Goal: Transaction & Acquisition: Obtain resource

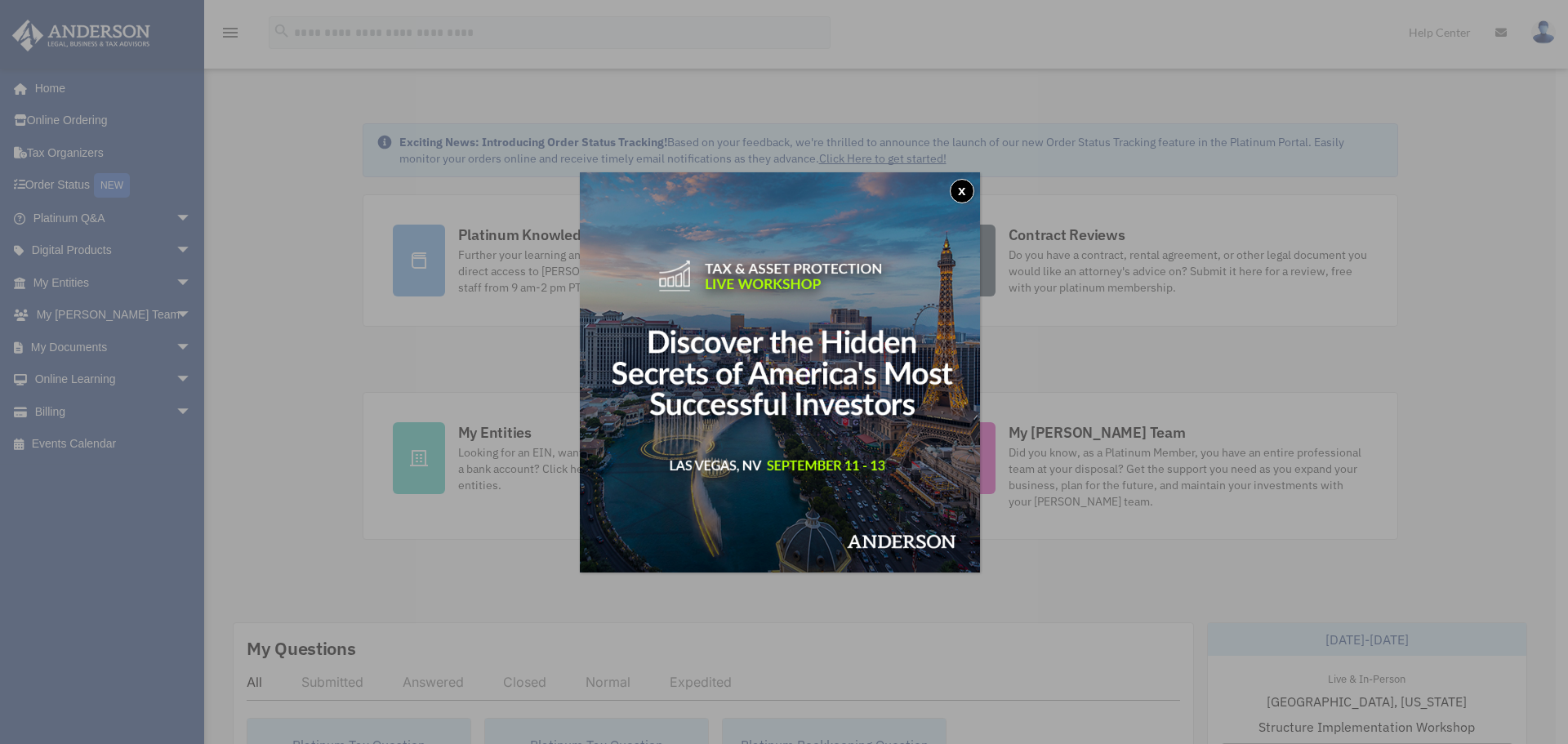
click at [968, 191] on button "x" at bounding box center [962, 191] width 24 height 24
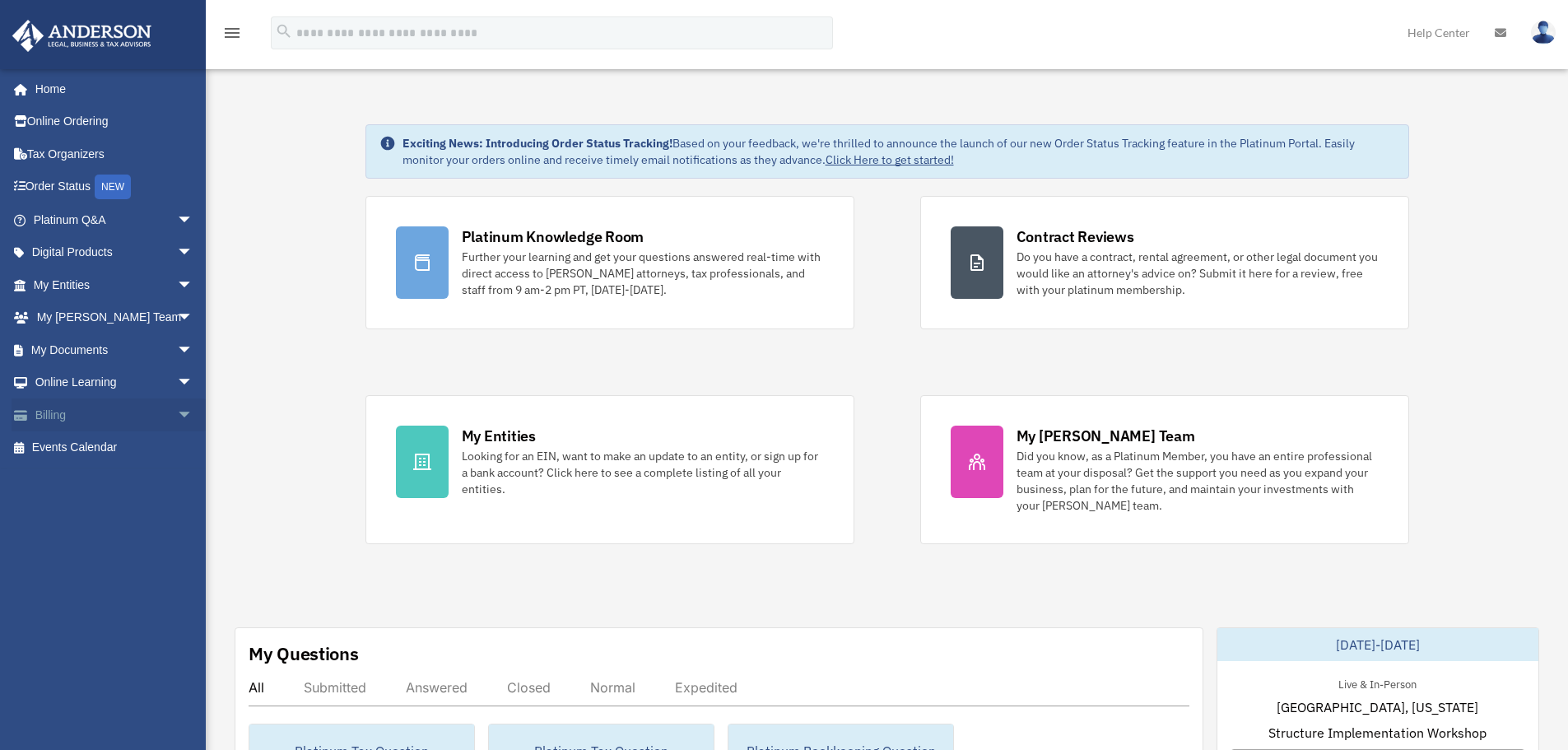
click at [44, 411] on link "Billing arrow_drop_down" at bounding box center [115, 415] width 207 height 33
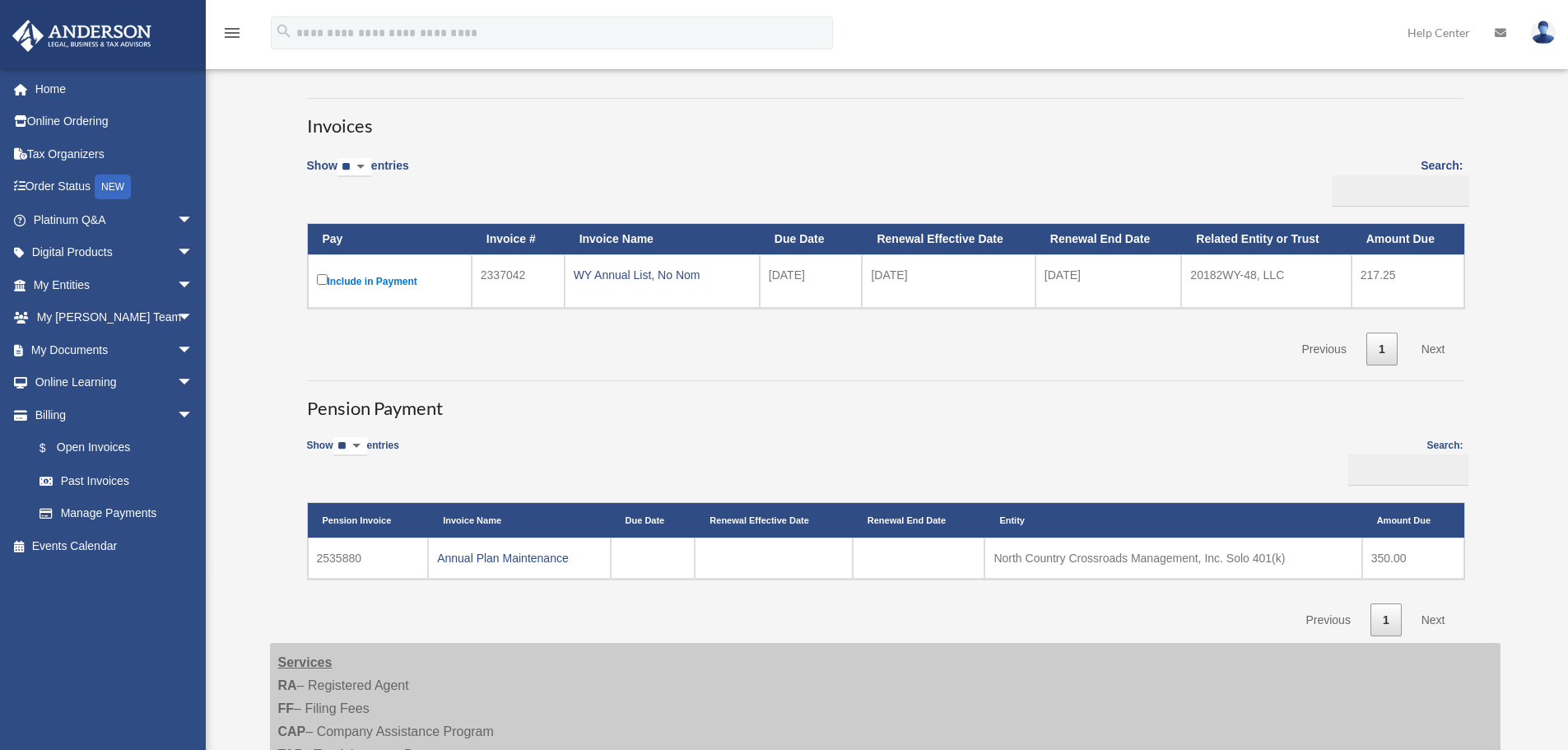
scroll to position [165, 0]
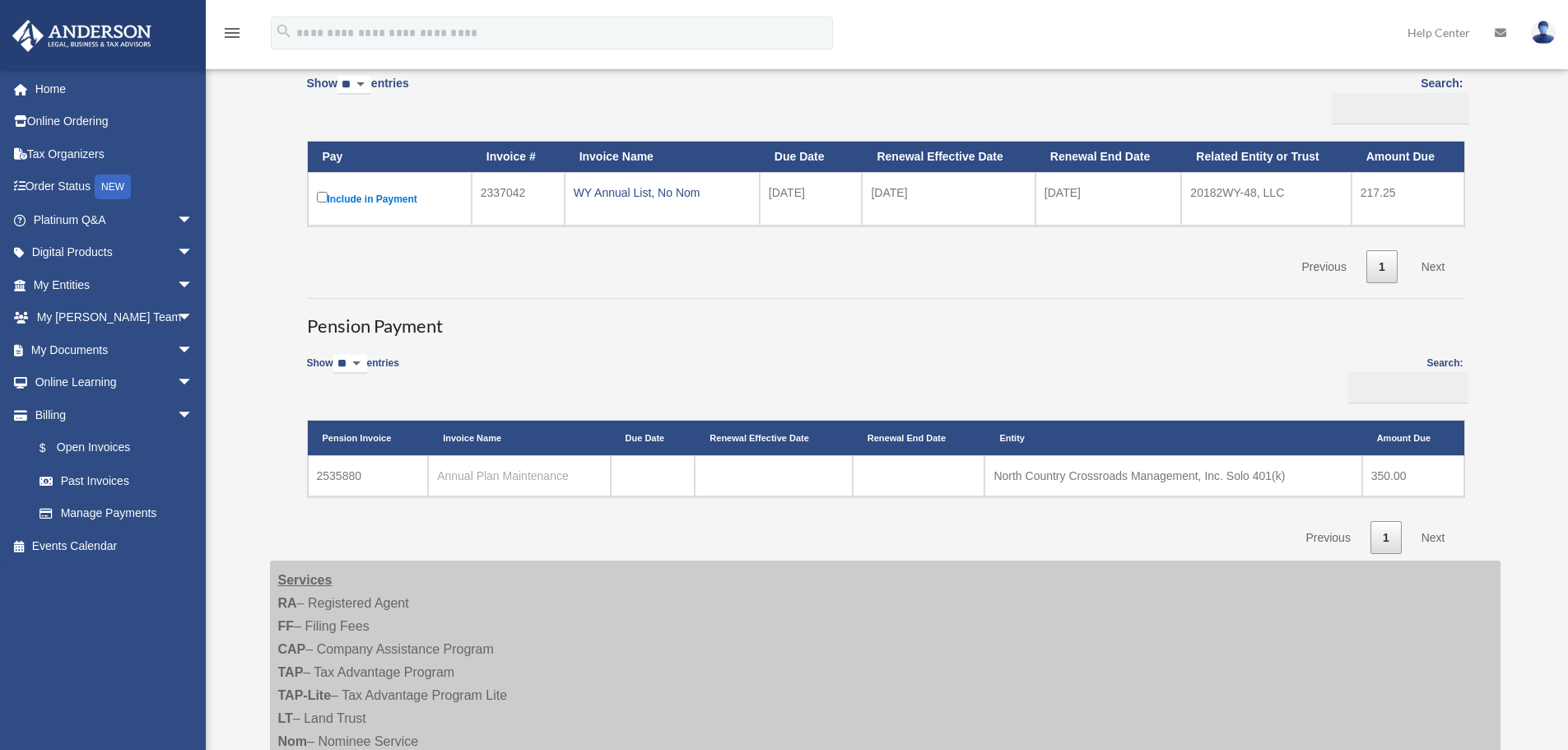
click at [504, 478] on link "Annual Plan Maintenance" at bounding box center [503, 476] width 132 height 13
click at [507, 479] on link "Annual Plan Maintenance" at bounding box center [503, 476] width 132 height 13
click at [96, 479] on link "Past Invoices" at bounding box center [120, 480] width 195 height 33
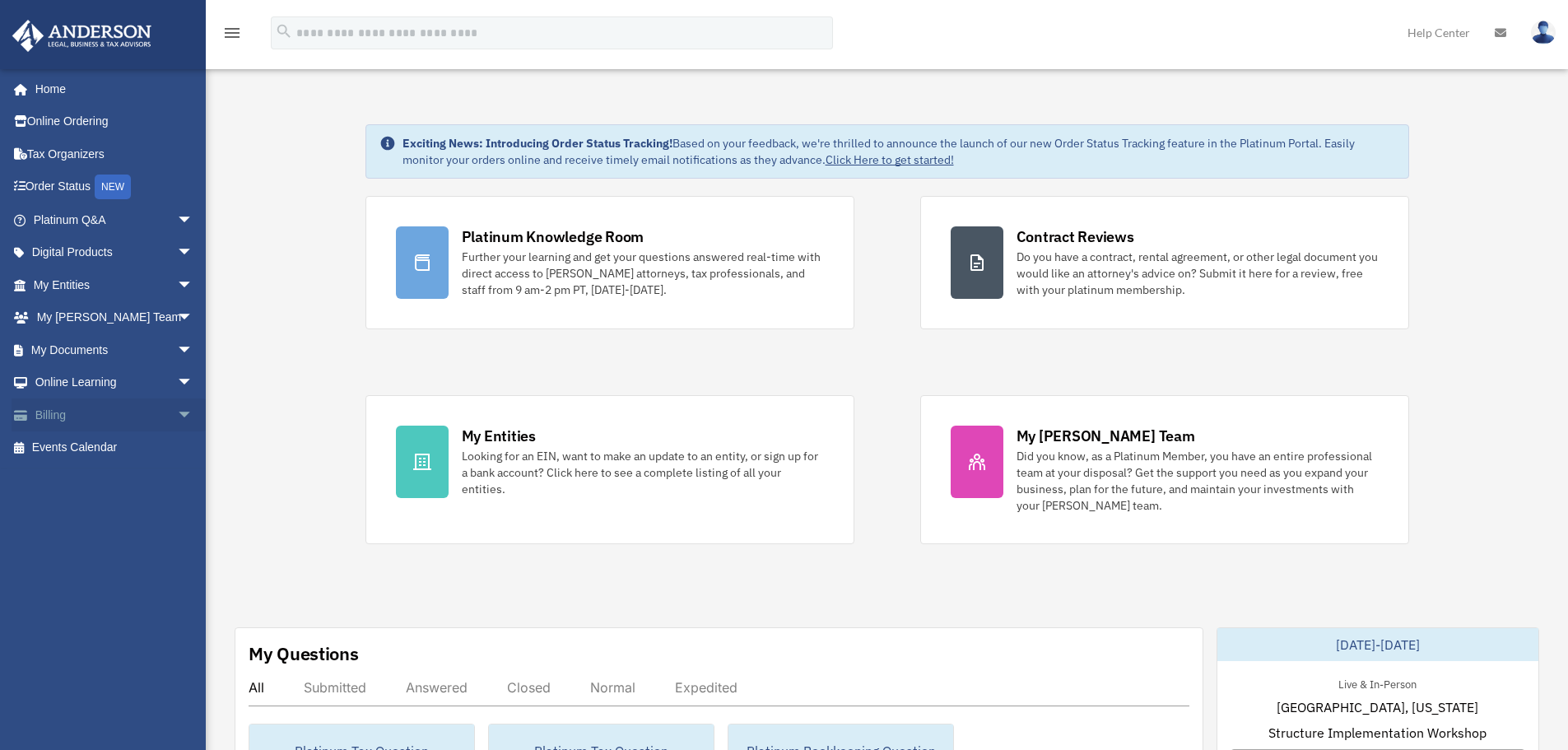
click at [60, 413] on link "Billing arrow_drop_down" at bounding box center [115, 415] width 207 height 33
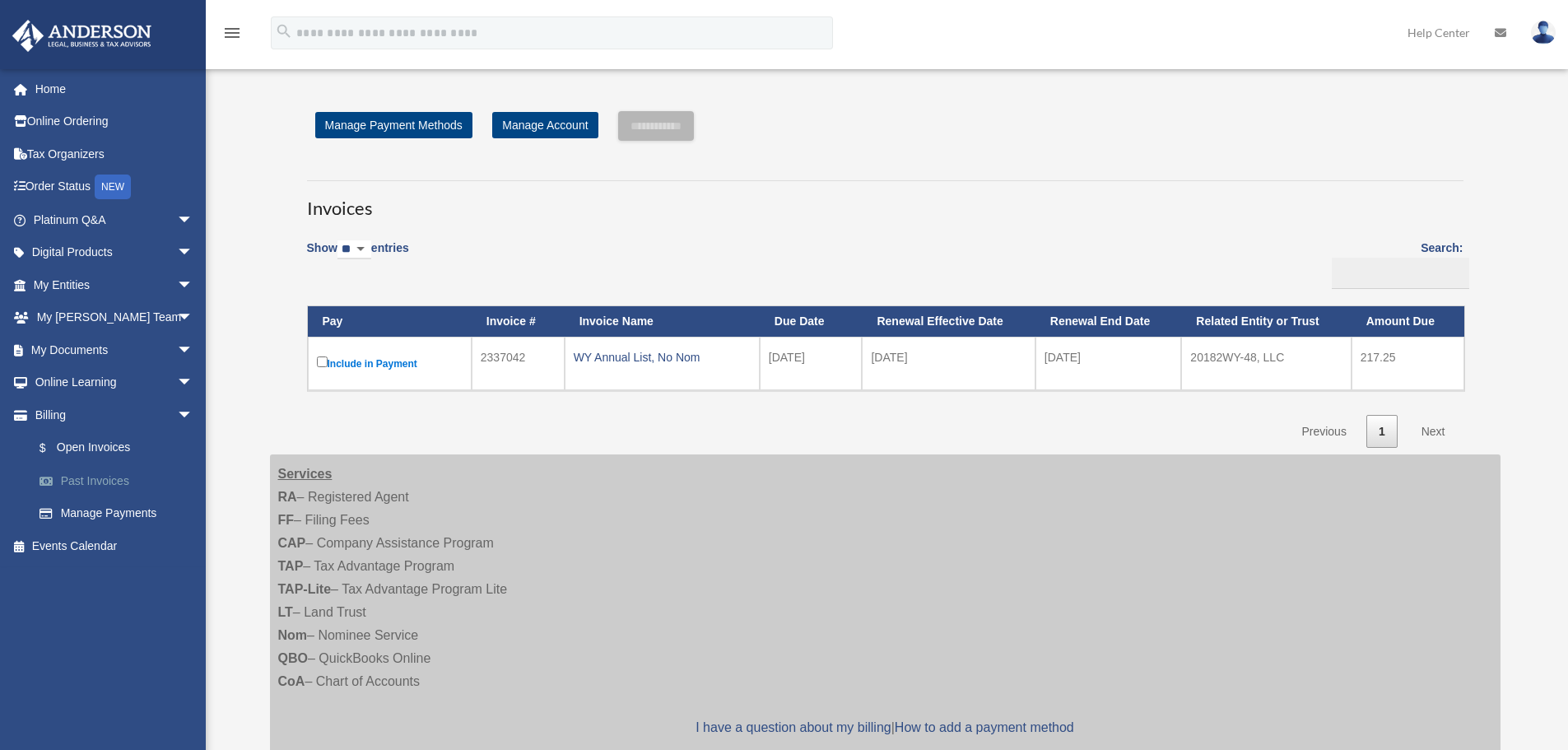
click at [105, 479] on link "Past Invoices" at bounding box center [120, 480] width 195 height 33
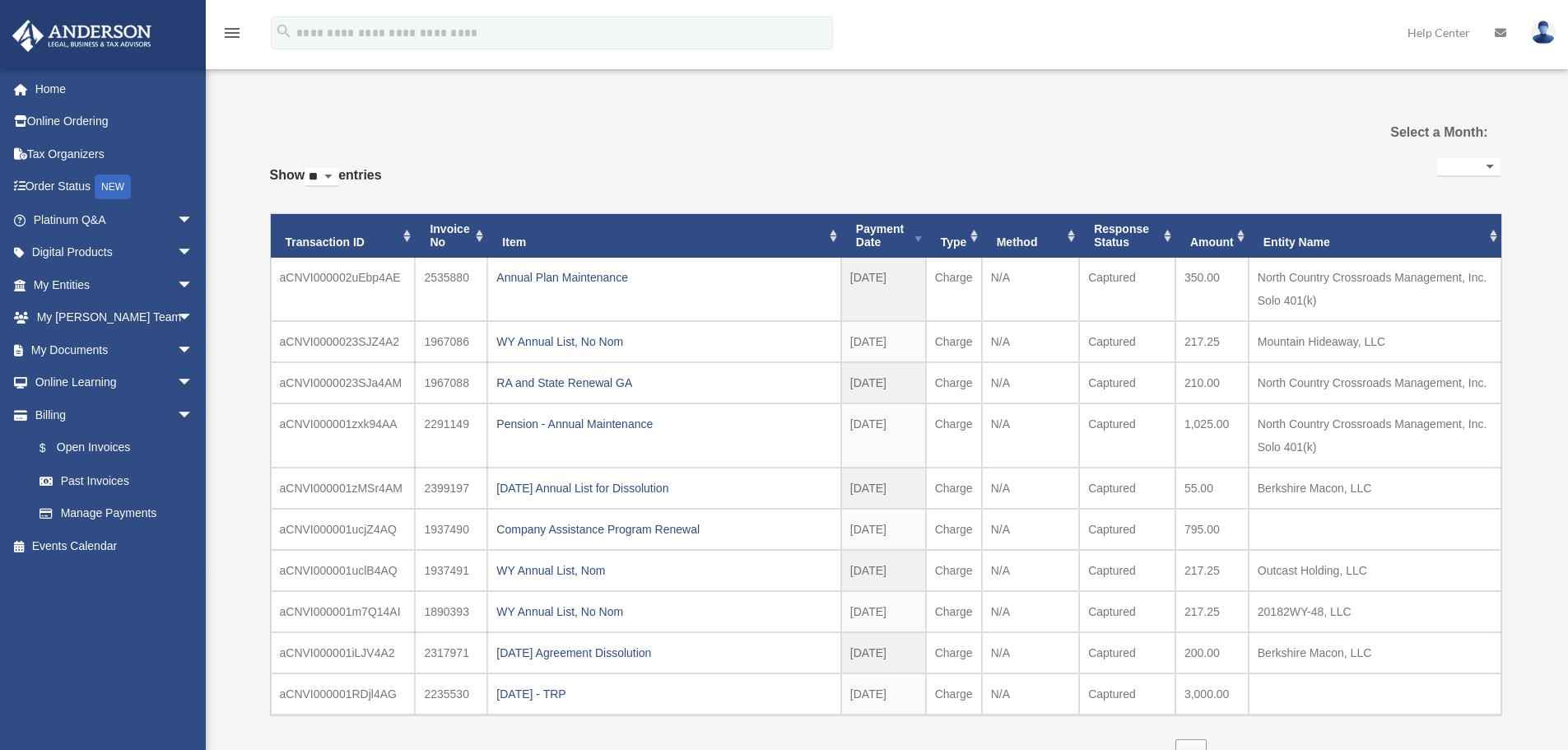
select select
click at [547, 276] on div "Annual Plan Maintenance" at bounding box center [664, 277] width 336 height 23
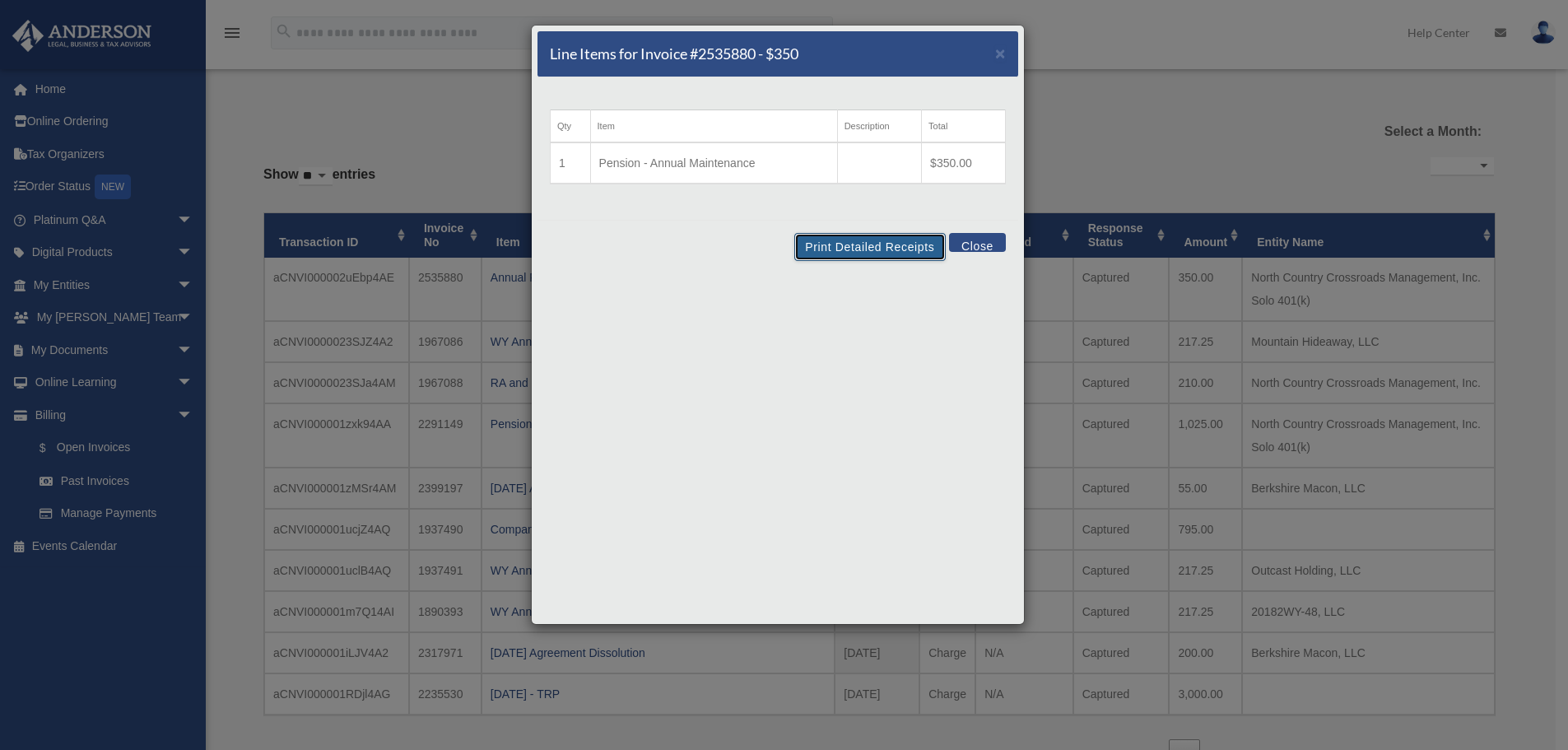
click at [889, 242] on button "Print Detailed Receipts" at bounding box center [869, 247] width 150 height 28
click at [983, 231] on div "Print Detailed Receipts Close" at bounding box center [778, 246] width 481 height 54
click at [980, 241] on button "Close" at bounding box center [978, 242] width 56 height 19
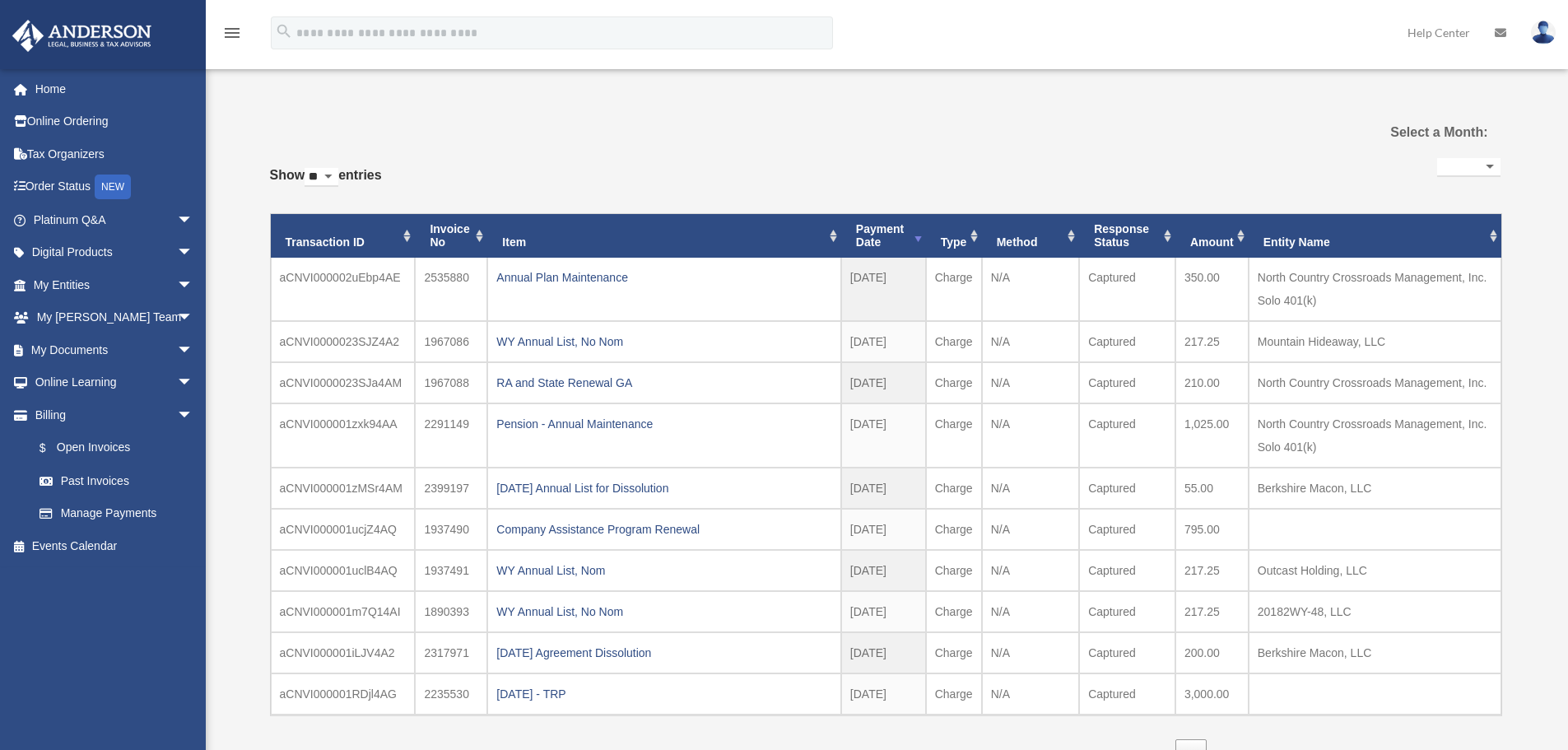
click at [1546, 30] on img at bounding box center [1542, 33] width 25 height 24
click at [1254, 141] on link "Logout" at bounding box center [1296, 143] width 165 height 34
